Goal: Task Accomplishment & Management: Use online tool/utility

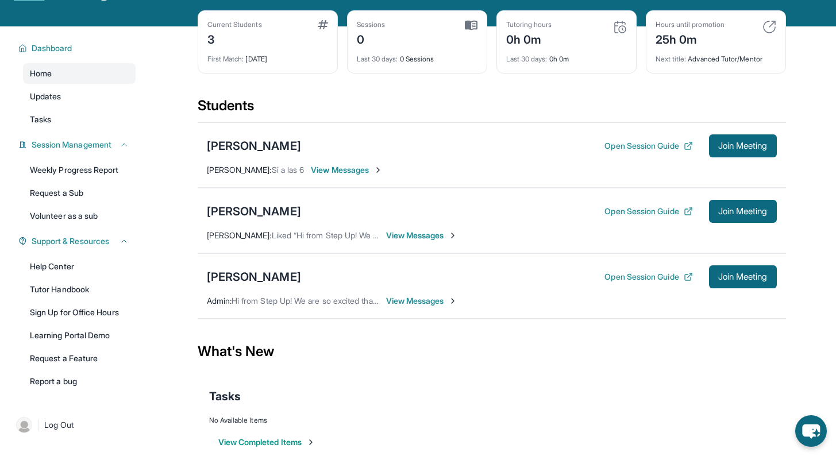
scroll to position [39, 0]
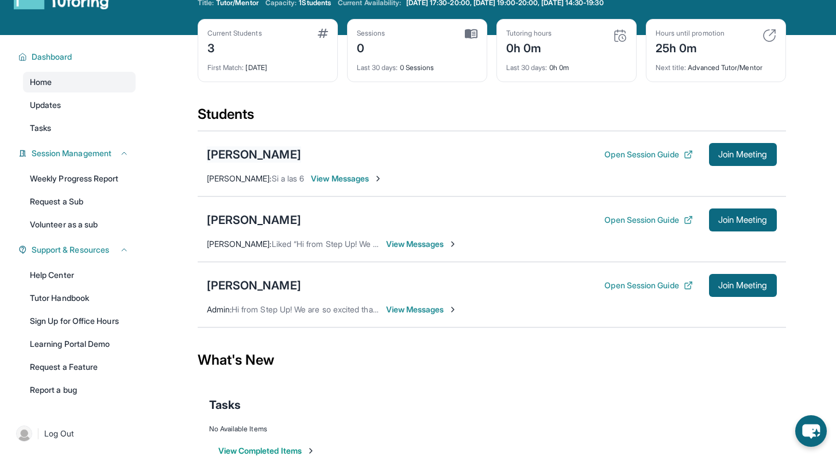
click at [266, 152] on div "[PERSON_NAME]" at bounding box center [254, 155] width 94 height 16
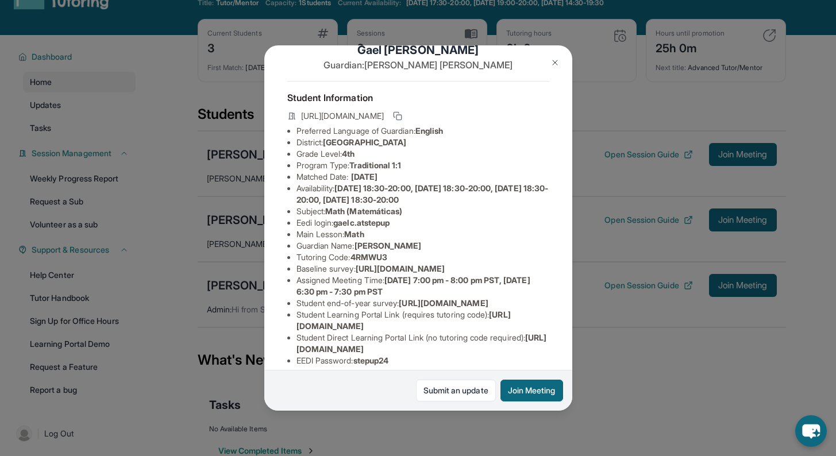
scroll to position [26, 17]
click at [658, 378] on div "[PERSON_NAME] Guardian: [PERSON_NAME] Student Information [URL][DOMAIN_NAME] Pr…" at bounding box center [418, 228] width 836 height 456
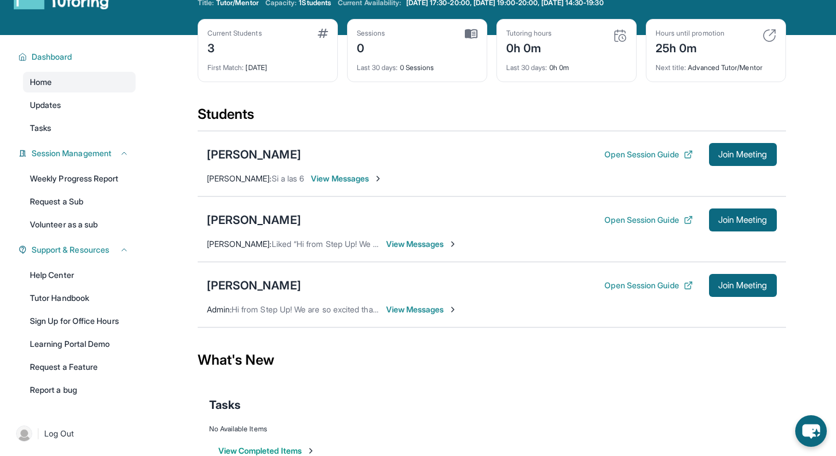
scroll to position [74, 0]
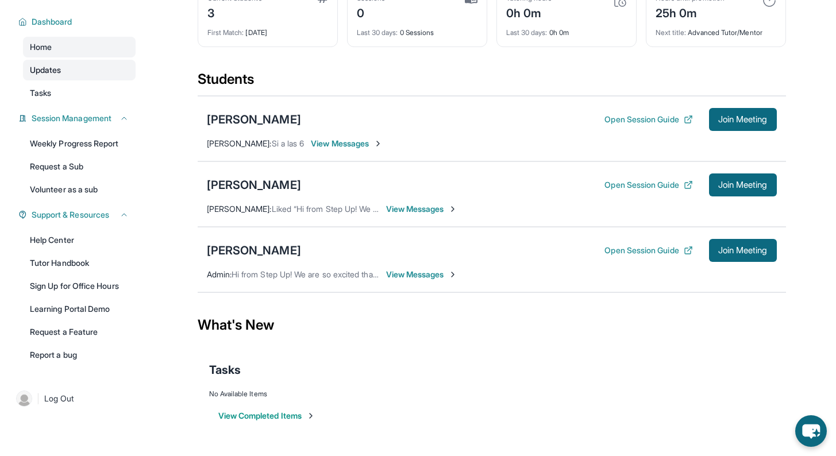
click at [40, 65] on span "Updates" at bounding box center [46, 69] width 32 height 11
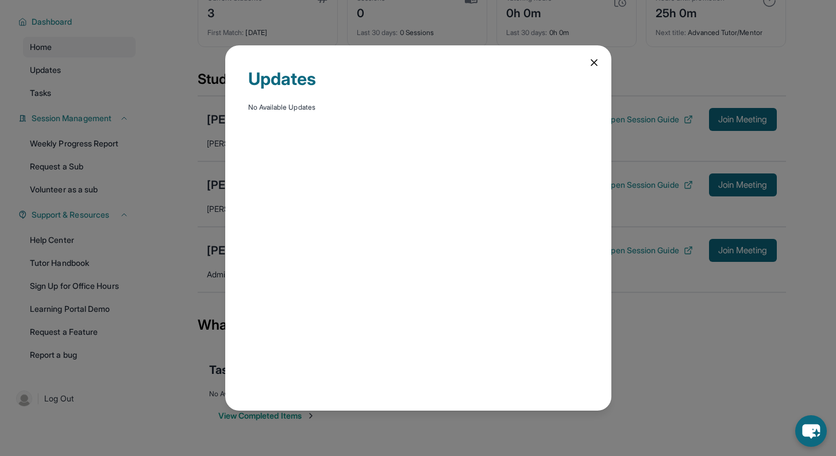
click at [44, 99] on div "Updates No Available Updates" at bounding box center [418, 228] width 836 height 456
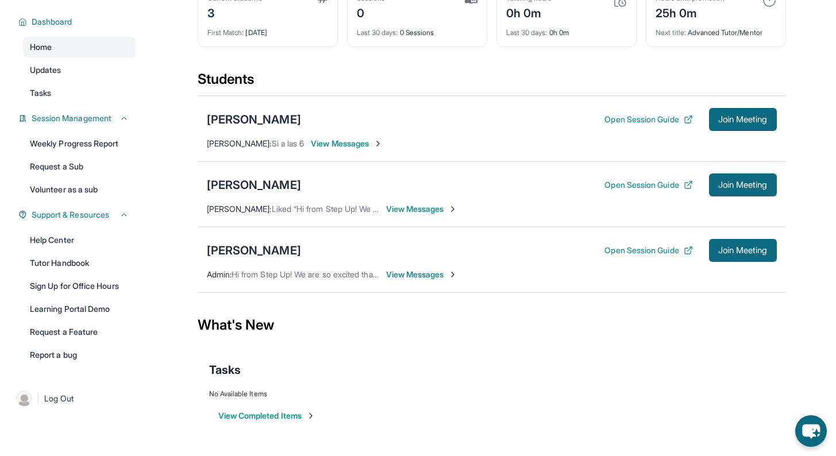
click at [44, 99] on link "Tasks" at bounding box center [79, 93] width 113 height 21
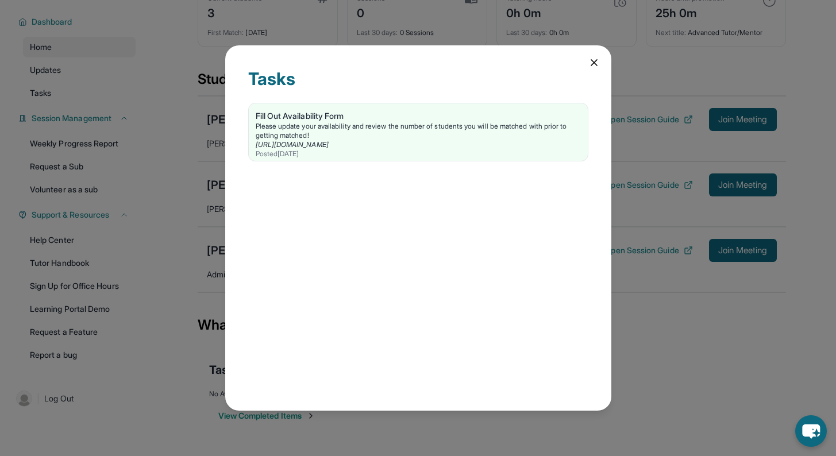
click at [593, 61] on icon at bounding box center [594, 62] width 11 height 11
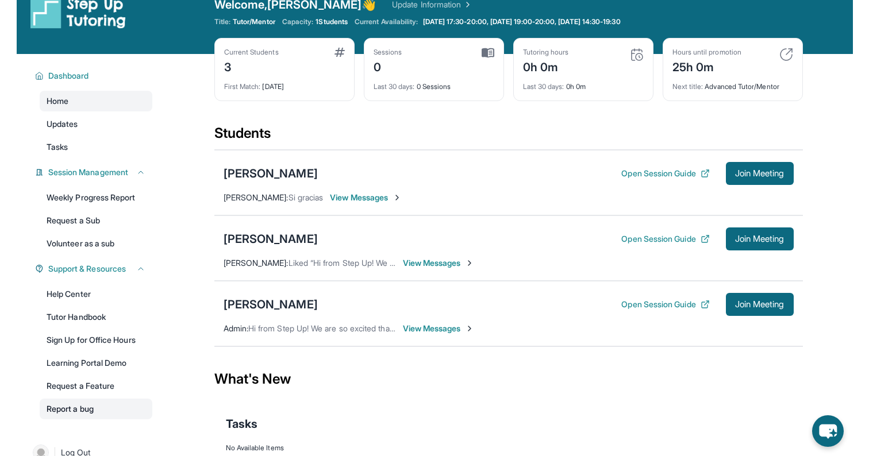
scroll to position [0, 0]
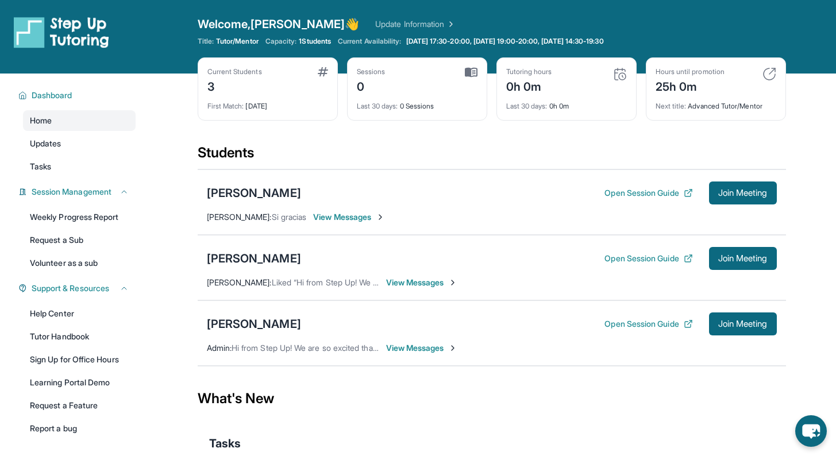
click at [232, 156] on div "Students" at bounding box center [492, 156] width 589 height 25
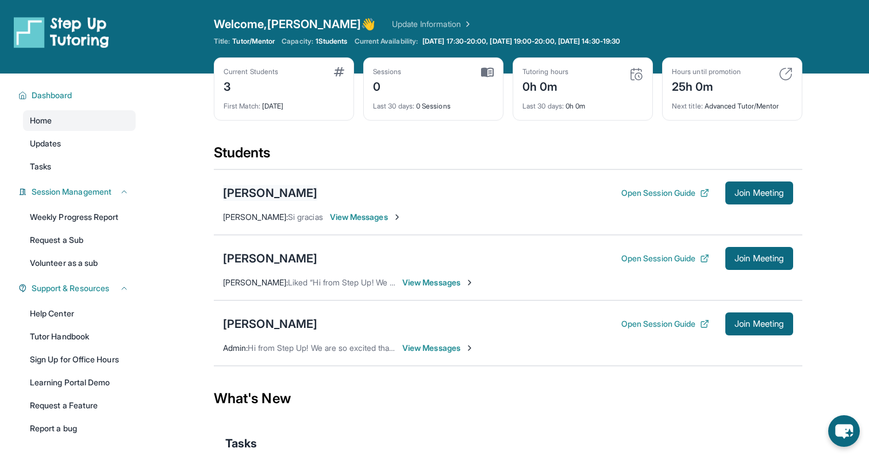
click at [282, 193] on div "[PERSON_NAME]" at bounding box center [270, 193] width 94 height 16
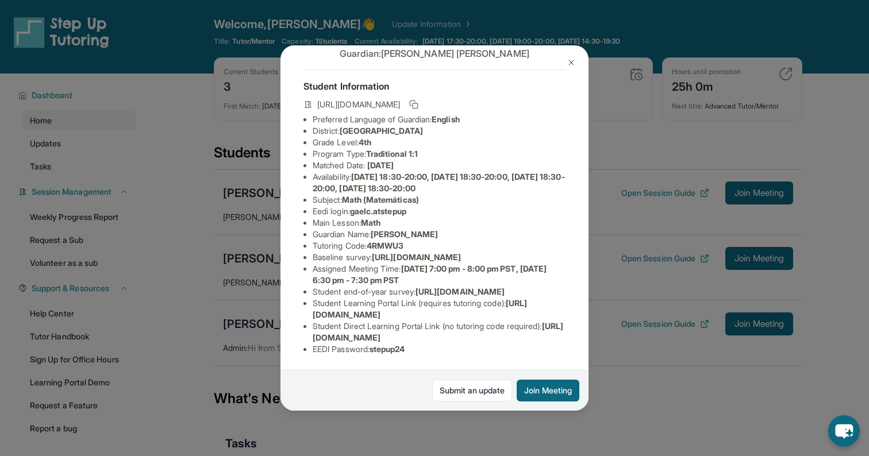
scroll to position [78, 0]
drag, startPoint x: 372, startPoint y: 215, endPoint x: 408, endPoint y: 217, distance: 35.7
click at [404, 241] on span "4RMWU3" at bounding box center [385, 246] width 37 height 10
copy span "4RMWU3"
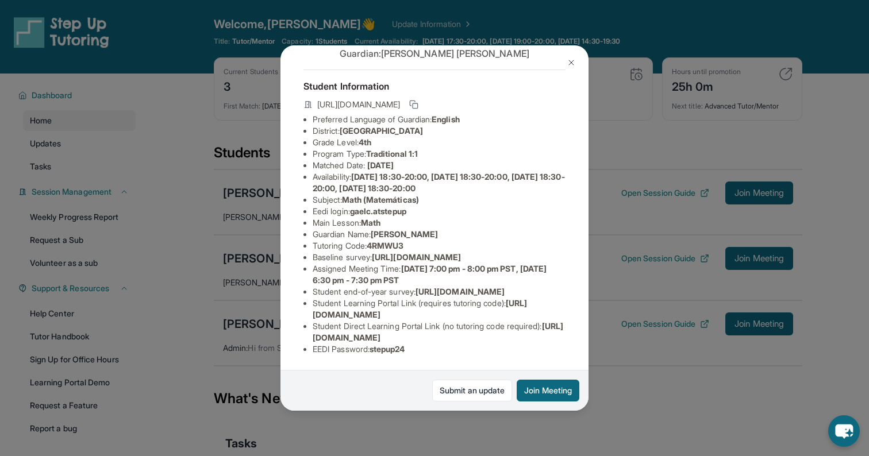
click at [263, 320] on div "[PERSON_NAME] Guardian: [PERSON_NAME] Student Information [URL][DOMAIN_NAME] Pr…" at bounding box center [434, 228] width 869 height 456
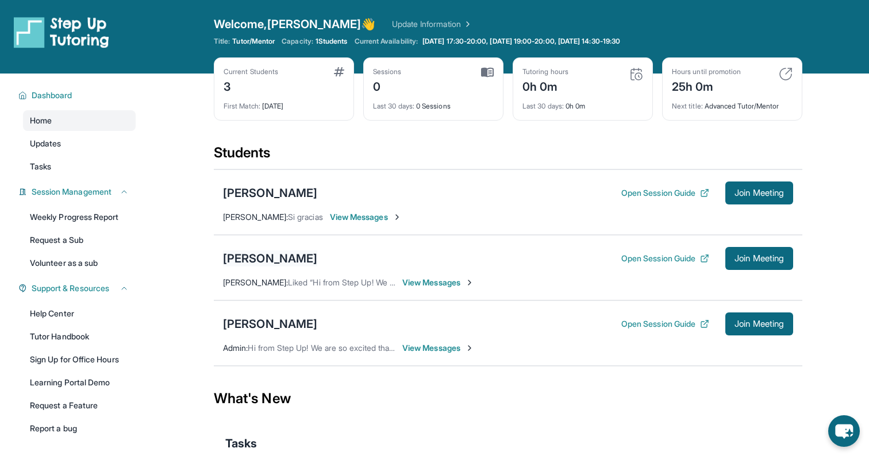
click at [272, 255] on div "[PERSON_NAME]" at bounding box center [270, 259] width 94 height 16
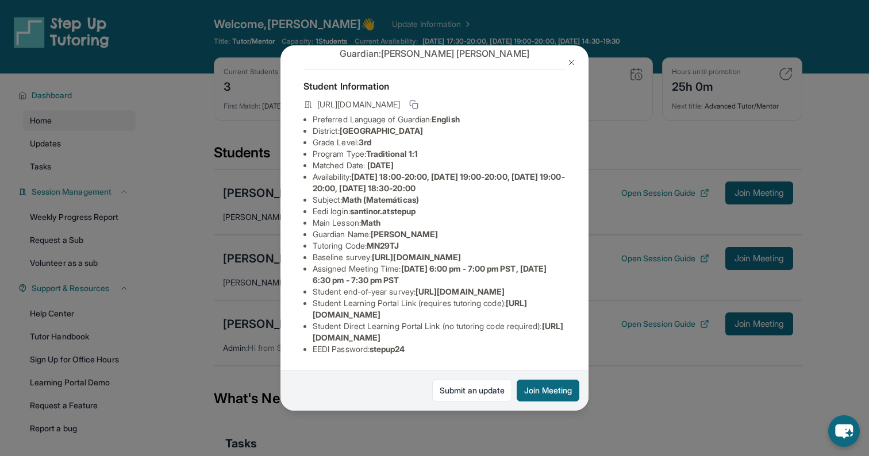
scroll to position [118, 18]
click at [569, 64] on img at bounding box center [571, 62] width 9 height 9
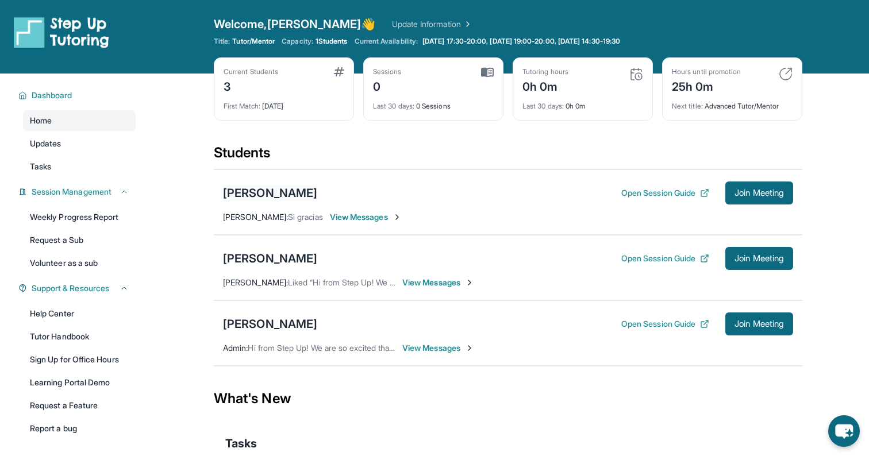
click at [259, 189] on div "[PERSON_NAME]" at bounding box center [270, 193] width 94 height 16
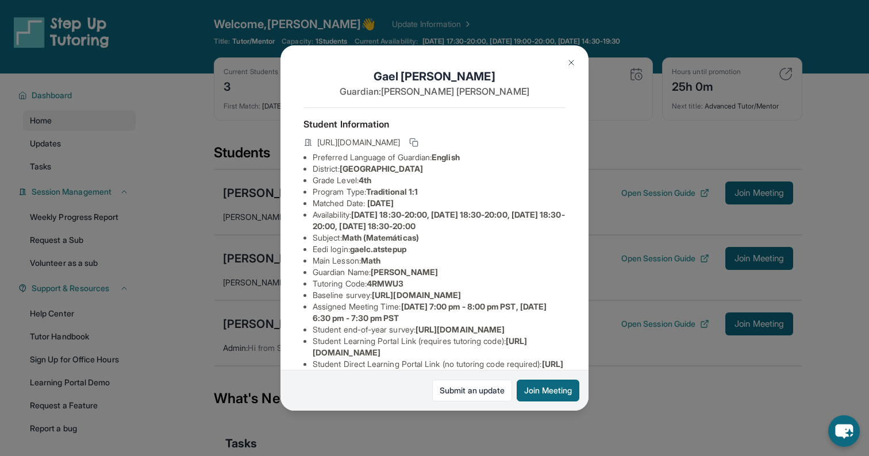
scroll to position [128, 0]
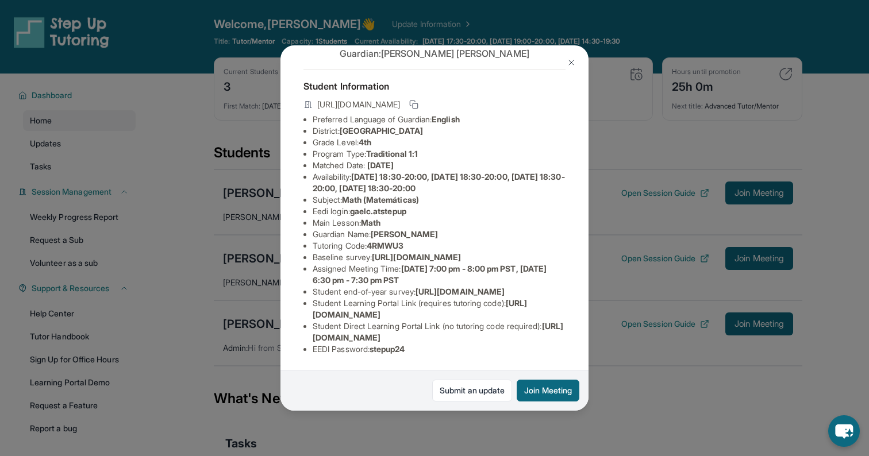
click at [654, 409] on div "[PERSON_NAME] Guardian: [PERSON_NAME] Student Information [URL][DOMAIN_NAME] Pr…" at bounding box center [434, 228] width 869 height 456
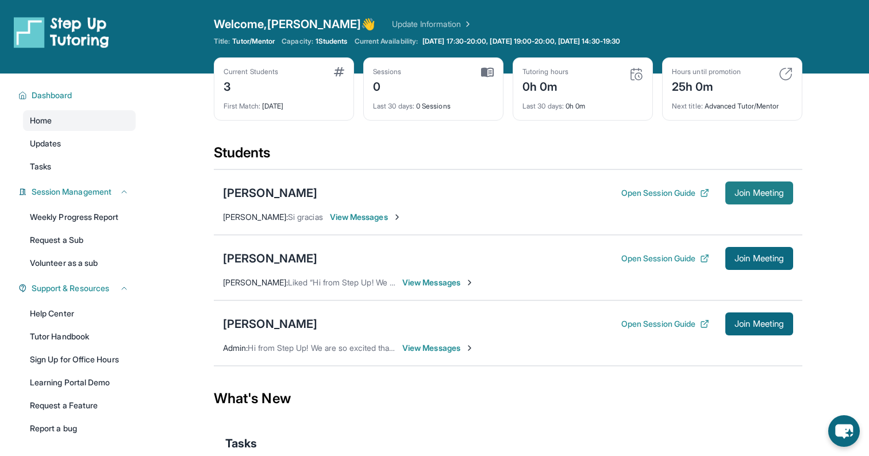
click at [752, 203] on button "Join Meeting" at bounding box center [759, 193] width 68 height 23
